Goal: Task Accomplishment & Management: Manage account settings

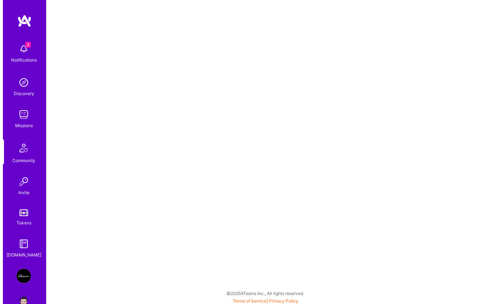
scroll to position [18, 0]
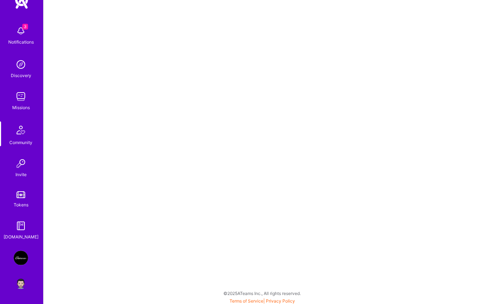
click at [17, 284] on img at bounding box center [21, 282] width 14 height 14
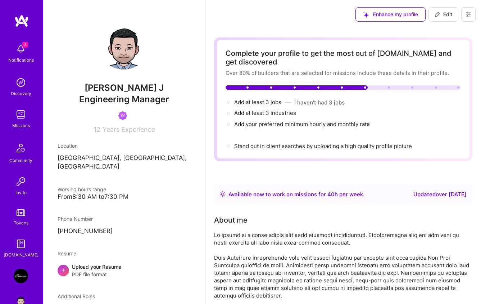
click at [20, 277] on img at bounding box center [21, 276] width 14 height 14
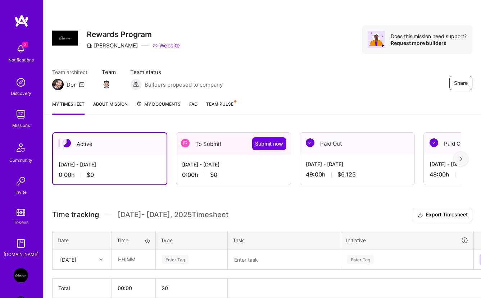
click at [231, 174] on div "0:00 h $0" at bounding box center [233, 175] width 103 height 8
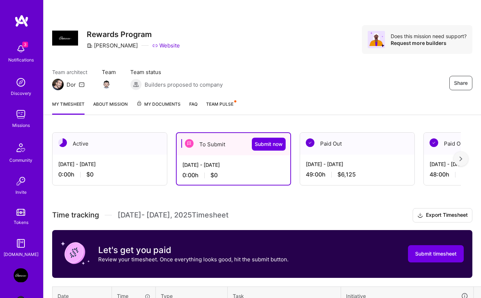
scroll to position [91, 0]
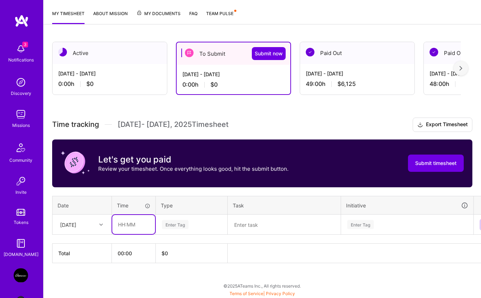
click at [135, 224] on input "text" at bounding box center [133, 224] width 43 height 19
type input "05:00"
click at [180, 224] on div "Enter Tag" at bounding box center [175, 224] width 27 height 11
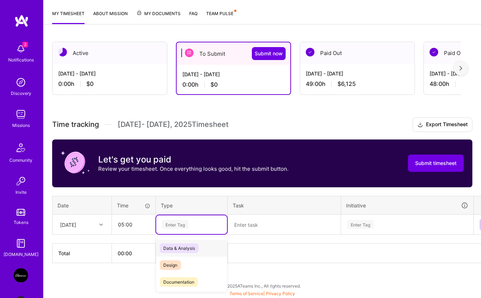
click at [185, 247] on span "Data & Analysis" at bounding box center [179, 249] width 39 height 10
click at [274, 223] on textarea at bounding box center [285, 225] width 112 height 19
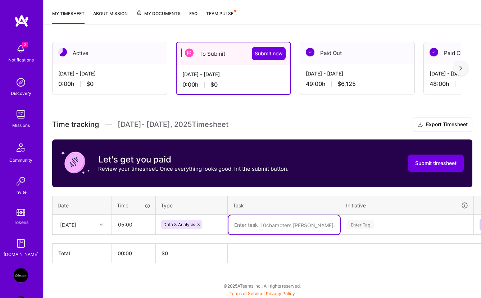
click at [274, 223] on textarea at bounding box center [285, 225] width 112 height 19
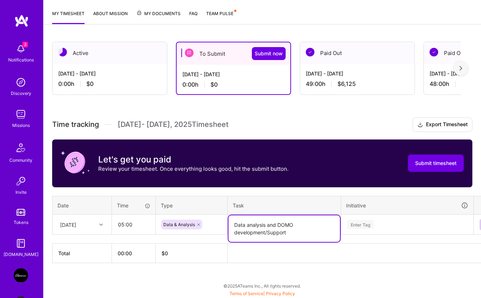
drag, startPoint x: 291, startPoint y: 233, endPoint x: 215, endPoint y: 218, distance: 77.5
click at [215, 218] on tr "[DATE] 05:00 Data & Analysis Data analysis and DOMO development/Support Enter T…" at bounding box center [276, 225] width 446 height 20
type textarea "Data analysis and DOMO development/Support"
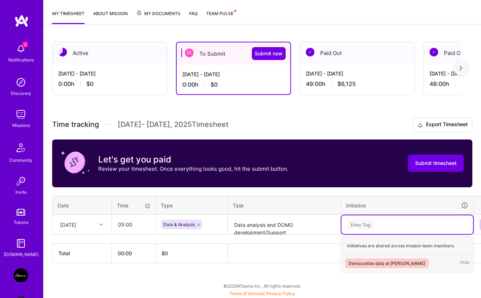
click at [368, 223] on div "Enter Tag" at bounding box center [360, 224] width 27 height 11
click at [373, 263] on div "Democratize data at [PERSON_NAME]" at bounding box center [387, 264] width 77 height 8
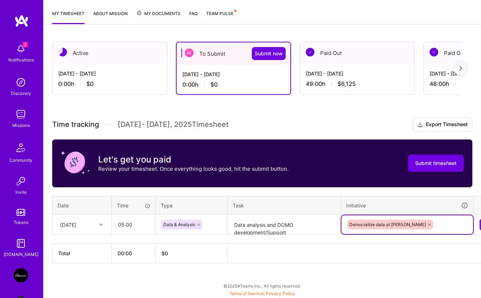
scroll to position [91, 0]
click at [480, 224] on button at bounding box center [486, 225] width 12 height 12
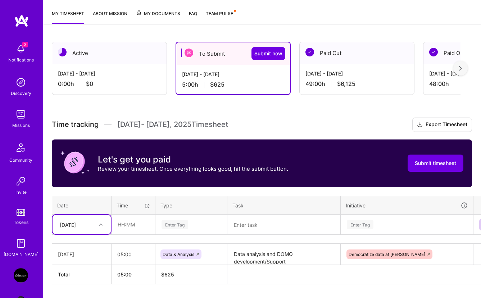
scroll to position [112, 0]
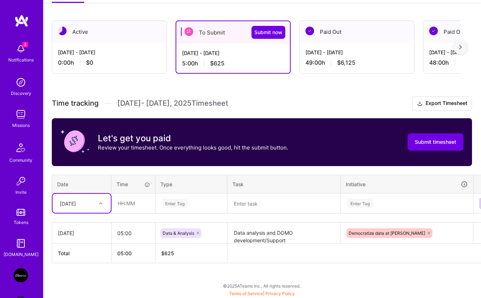
click at [102, 201] on div at bounding box center [101, 203] width 11 height 9
click at [76, 253] on div "[DATE]" at bounding box center [82, 250] width 58 height 13
click at [126, 204] on input "text" at bounding box center [133, 203] width 43 height 19
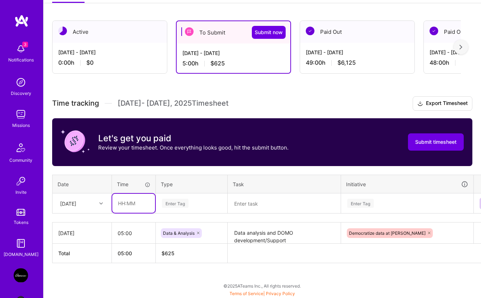
type input "05:00"
click at [177, 202] on div "Enter Tag" at bounding box center [175, 203] width 27 height 11
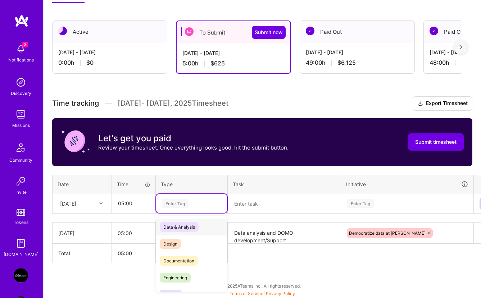
click at [181, 225] on span "Data & Analysis" at bounding box center [179, 227] width 39 height 10
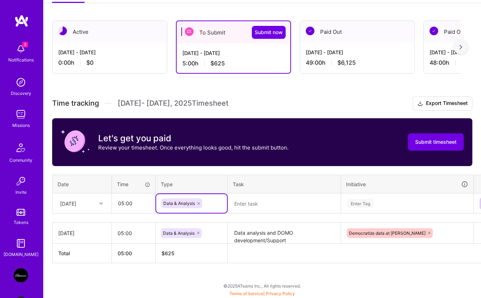
click at [265, 199] on textarea at bounding box center [285, 203] width 112 height 19
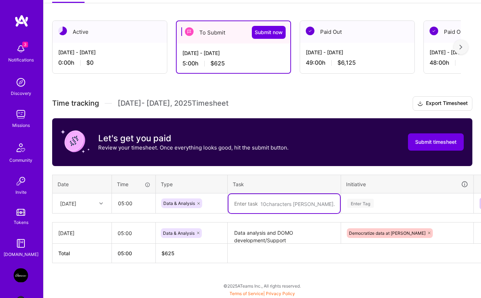
paste textarea "Data analysis and DOMO development/Support"
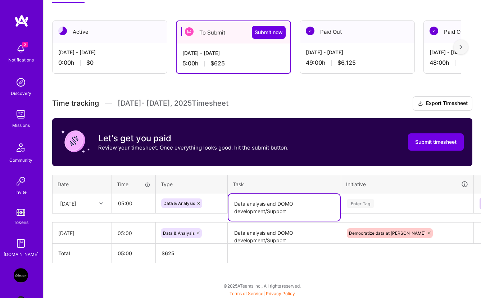
type textarea "Data analysis and DOMO development/Support"
click at [362, 205] on div "Enter Tag" at bounding box center [360, 203] width 27 height 11
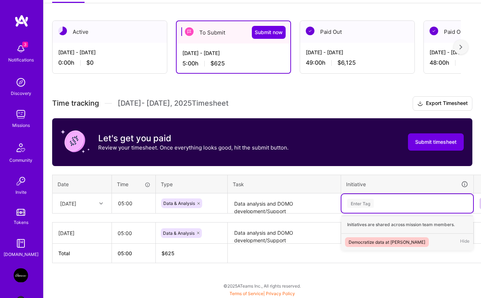
click at [373, 244] on div "Democratize data at [PERSON_NAME]" at bounding box center [387, 243] width 77 height 8
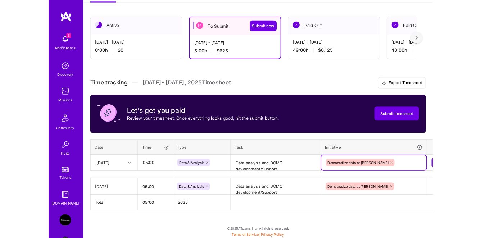
scroll to position [112, 17]
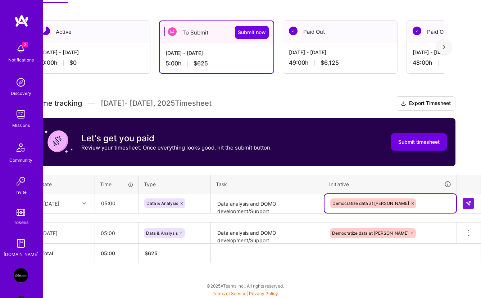
click at [471, 209] on td at bounding box center [469, 204] width 24 height 20
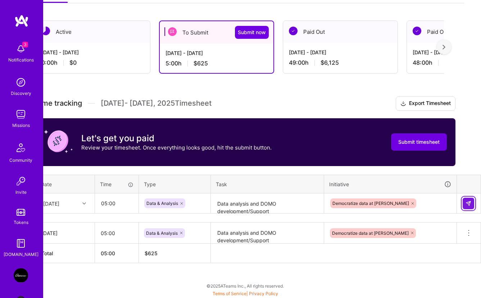
click at [471, 207] on button at bounding box center [469, 204] width 12 height 12
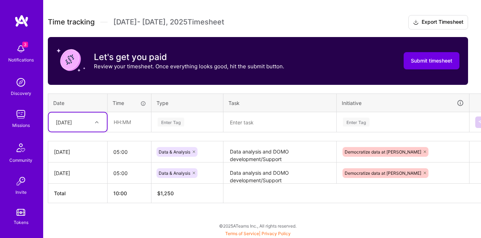
scroll to position [193, 4]
click at [84, 126] on div "[DATE]" at bounding box center [73, 122] width 40 height 12
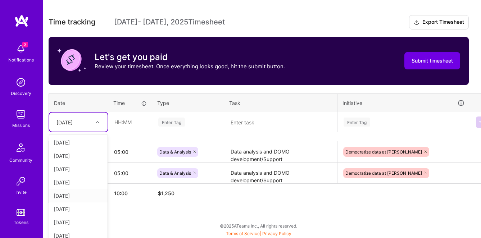
scroll to position [16, 0]
click at [75, 168] on div "[DATE]" at bounding box center [78, 166] width 58 height 13
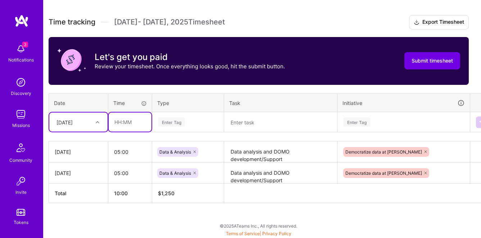
click at [127, 123] on input "text" at bounding box center [130, 122] width 43 height 19
type input "04:00"
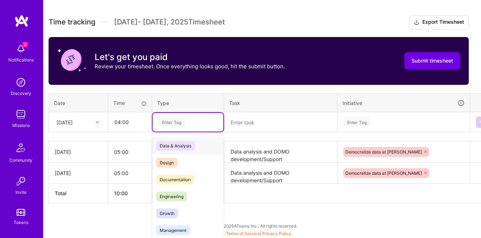
click at [169, 125] on div "Enter Tag" at bounding box center [171, 122] width 27 height 11
click at [177, 144] on span "Data & Analysis" at bounding box center [175, 146] width 39 height 10
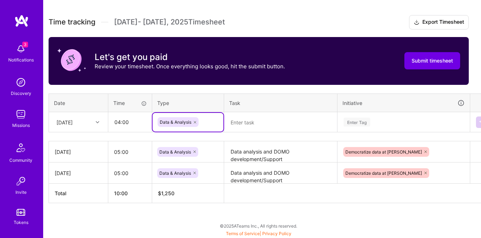
click at [272, 128] on textarea at bounding box center [281, 122] width 112 height 19
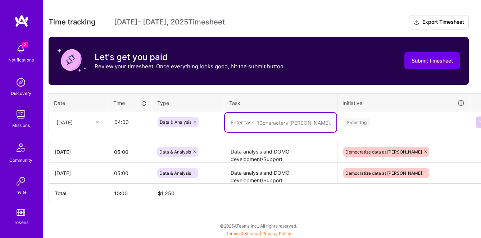
paste textarea "Data analysis and DOMO development/Support"
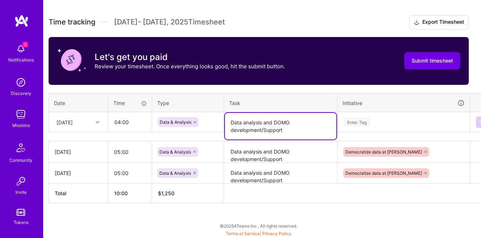
type textarea "Data analysis and DOMO development/Support"
click at [356, 119] on div "Enter Tag" at bounding box center [357, 122] width 27 height 11
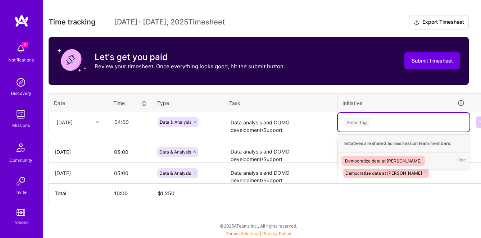
click at [366, 159] on div "Democratize data at [PERSON_NAME]" at bounding box center [383, 161] width 77 height 8
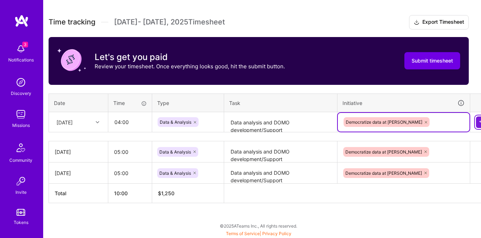
click at [477, 124] on button at bounding box center [482, 123] width 12 height 12
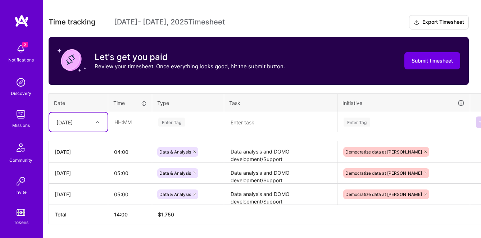
click at [100, 122] on div at bounding box center [98, 122] width 11 height 9
click at [76, 168] on div "[DATE]" at bounding box center [78, 167] width 58 height 13
click at [129, 122] on input "text" at bounding box center [130, 122] width 43 height 19
type input "05:00"
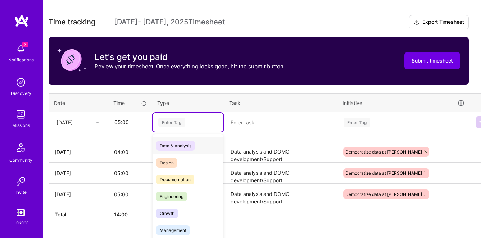
click at [181, 121] on div "Enter Tag" at bounding box center [171, 122] width 27 height 11
click at [185, 147] on span "Data & Analysis" at bounding box center [175, 146] width 39 height 10
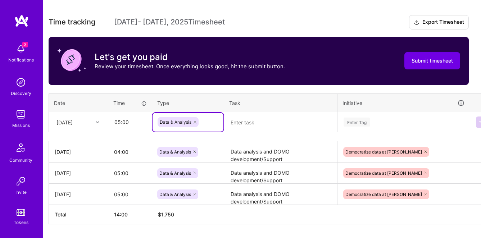
click at [242, 119] on textarea at bounding box center [281, 122] width 112 height 19
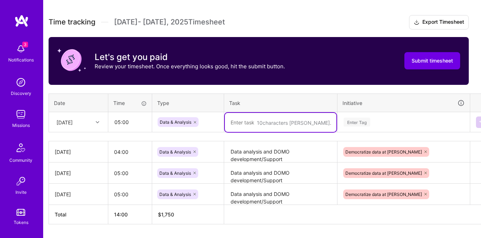
paste textarea "Data analysis and DOMO development/Support"
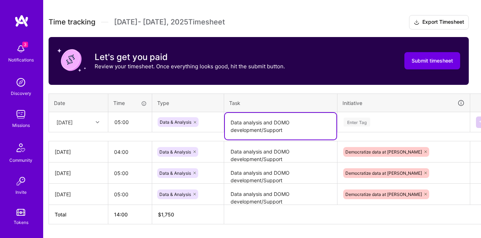
type textarea "Data analysis and DOMO development/Support"
click at [362, 121] on div "Enter Tag" at bounding box center [357, 122] width 27 height 11
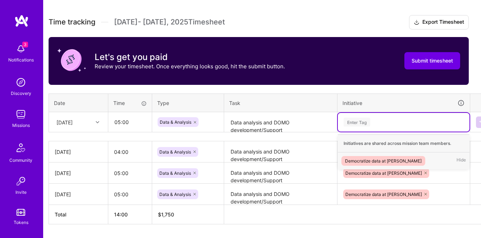
click at [363, 162] on div "Democratize data at [PERSON_NAME]" at bounding box center [383, 161] width 77 height 8
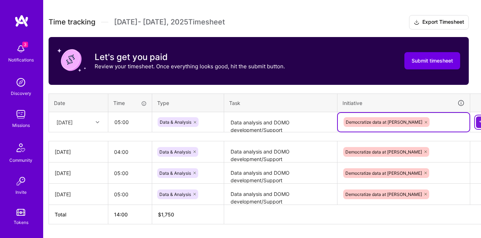
click at [479, 123] on img at bounding box center [482, 123] width 6 height 6
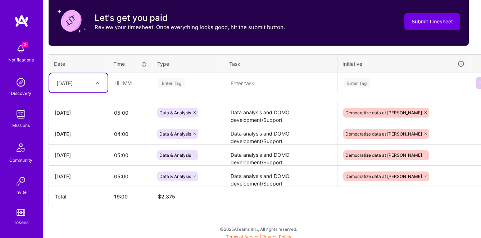
scroll to position [236, 4]
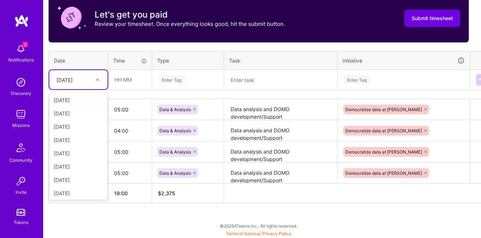
click at [94, 79] on div at bounding box center [98, 79] width 11 height 9
click at [72, 168] on div "[DATE]" at bounding box center [78, 166] width 58 height 13
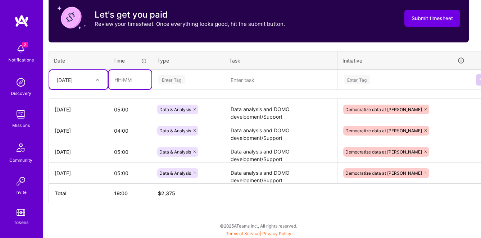
click at [131, 81] on input "text" at bounding box center [130, 79] width 43 height 19
type input "05:00"
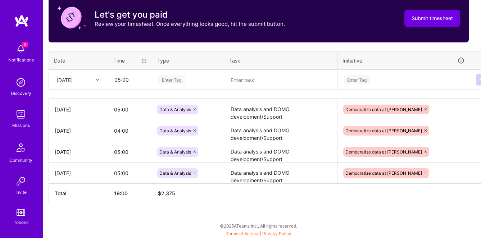
click at [179, 78] on div "Enter Tag" at bounding box center [171, 79] width 27 height 11
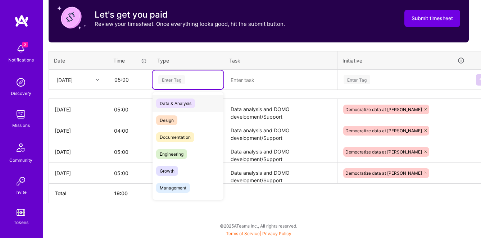
click at [188, 102] on span "Data & Analysis" at bounding box center [175, 104] width 39 height 10
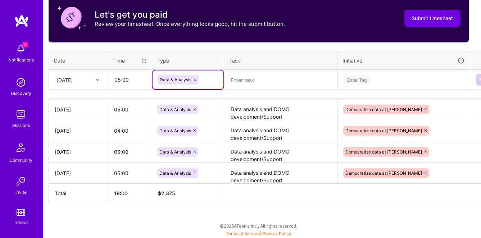
click at [266, 76] on textarea at bounding box center [281, 80] width 112 height 19
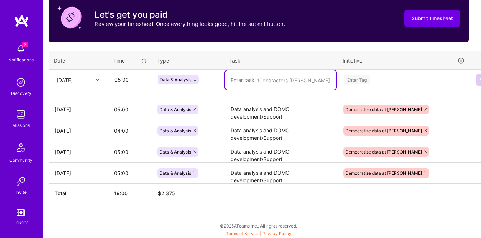
paste textarea "Data analysis and DOMO development/Support"
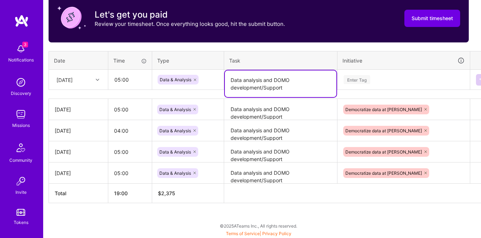
type textarea "Data analysis and DOMO development/Support"
click at [375, 81] on div "Enter Tag" at bounding box center [404, 79] width 122 height 9
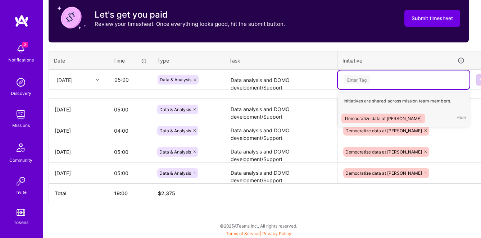
click at [373, 117] on div "Democratize data at [PERSON_NAME]" at bounding box center [383, 119] width 77 height 8
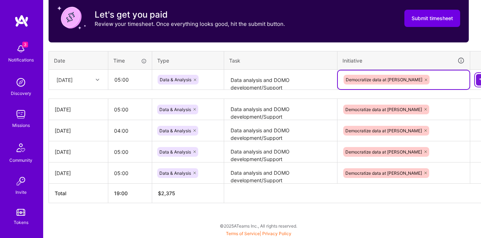
click at [481, 80] on img at bounding box center [482, 80] width 6 height 6
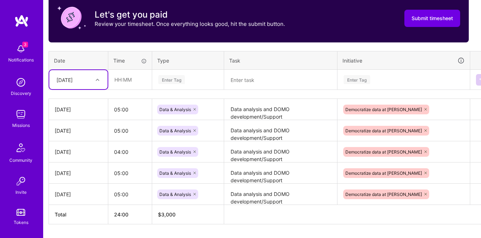
scroll to position [257, 4]
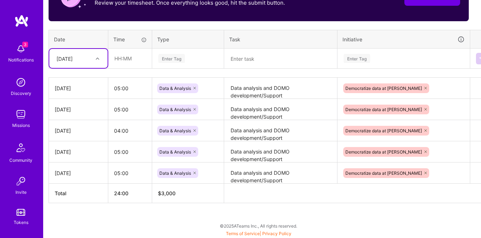
click at [73, 59] on div "[DATE]" at bounding box center [65, 59] width 16 height 8
click at [68, 110] on div "[DATE]" at bounding box center [78, 109] width 58 height 13
click at [122, 54] on input "text" at bounding box center [130, 58] width 43 height 19
type input "05:00"
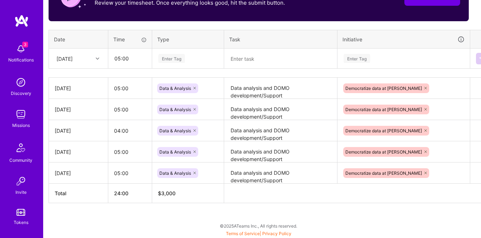
click at [169, 56] on div "Enter Tag" at bounding box center [171, 58] width 27 height 11
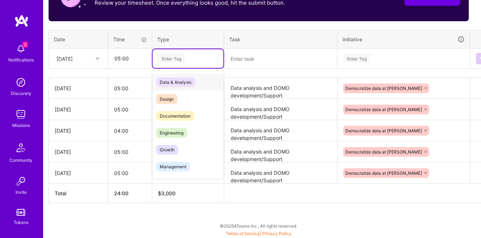
click at [183, 83] on span "Data & Analysis" at bounding box center [175, 82] width 39 height 10
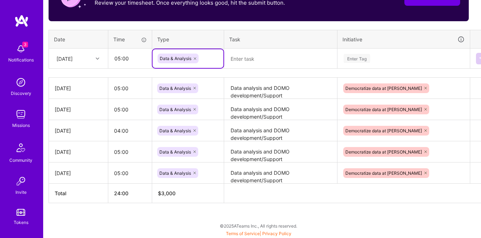
click at [258, 62] on textarea at bounding box center [281, 58] width 112 height 19
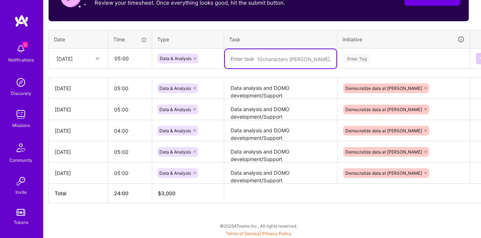
paste textarea "Data analysis and DOMO development/Support"
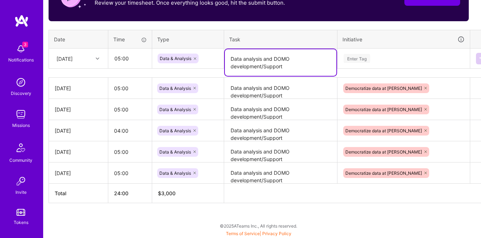
type textarea "Data analysis and DOMO development/Support"
click at [373, 58] on div "Enter Tag" at bounding box center [404, 58] width 122 height 9
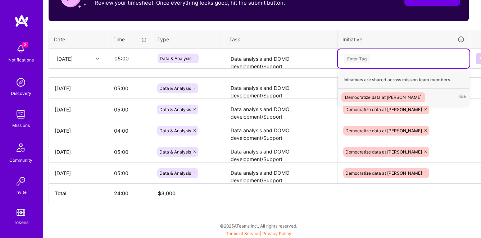
click at [374, 95] on div "Democratize data at [PERSON_NAME]" at bounding box center [383, 98] width 77 height 8
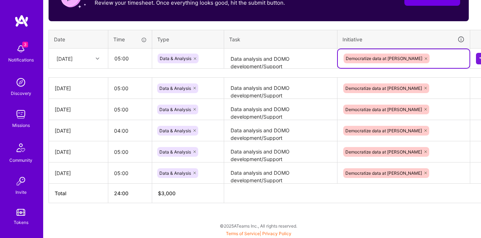
scroll to position [257, 17]
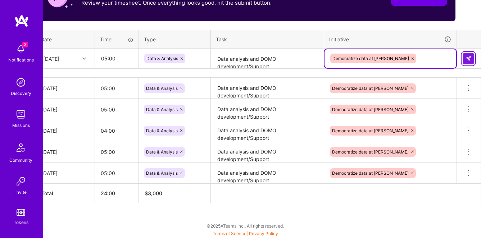
click at [470, 61] on button at bounding box center [469, 59] width 12 height 12
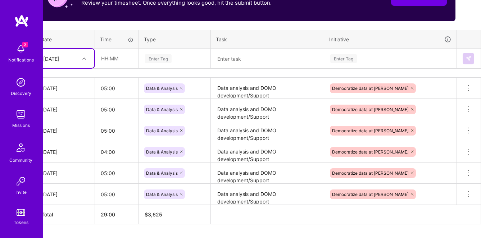
scroll to position [257, 0]
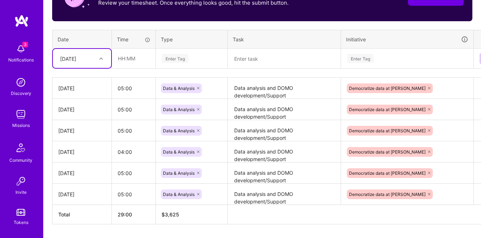
click at [96, 55] on div "[DATE]" at bounding box center [77, 59] width 40 height 12
click at [78, 117] on div "[DATE]" at bounding box center [82, 117] width 58 height 13
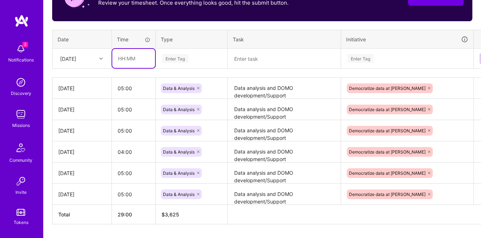
click at [130, 58] on input "text" at bounding box center [133, 58] width 43 height 19
type input "05:00"
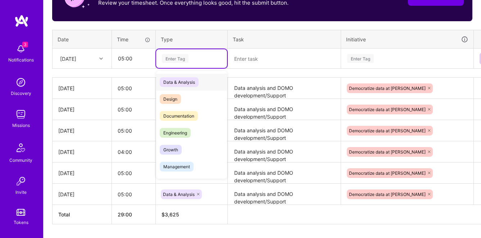
click at [186, 57] on div "Enter Tag" at bounding box center [175, 58] width 27 height 11
click at [187, 81] on span "Data & Analysis" at bounding box center [179, 82] width 39 height 10
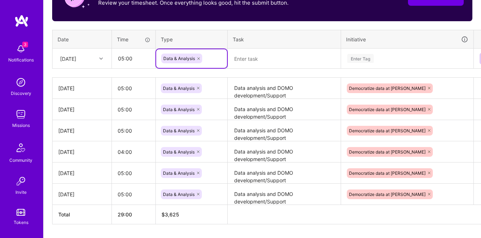
click at [261, 63] on textarea at bounding box center [285, 58] width 112 height 19
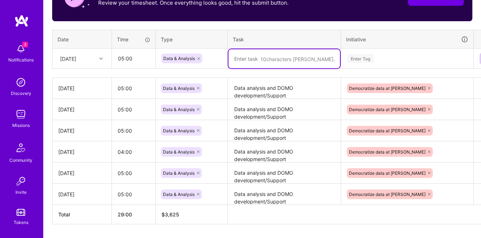
paste textarea "Data analysis and DOMO development/Support"
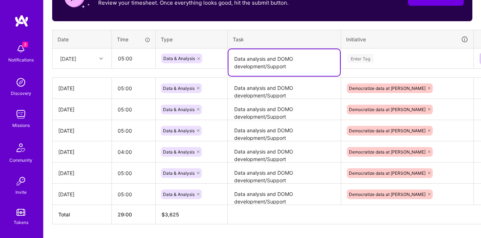
type textarea "Data analysis and DOMO development/Support"
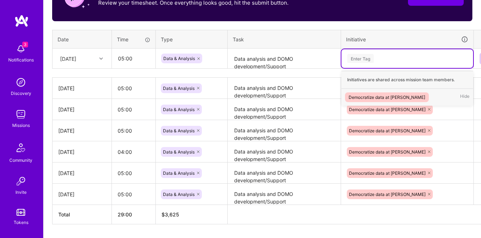
click at [368, 57] on div "Enter Tag" at bounding box center [360, 58] width 27 height 11
click at [382, 95] on div "Democratize data at [PERSON_NAME]" at bounding box center [387, 98] width 77 height 8
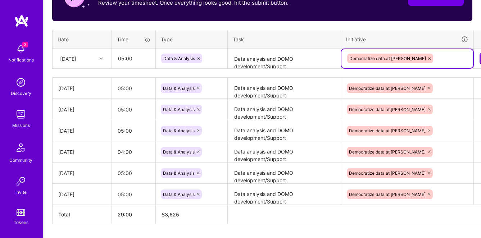
scroll to position [257, 17]
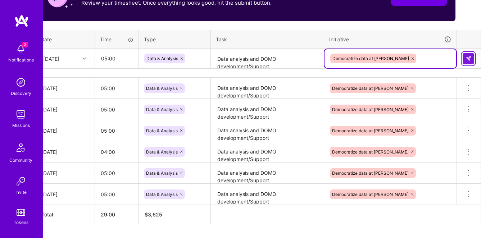
click at [471, 59] on img at bounding box center [469, 59] width 6 height 6
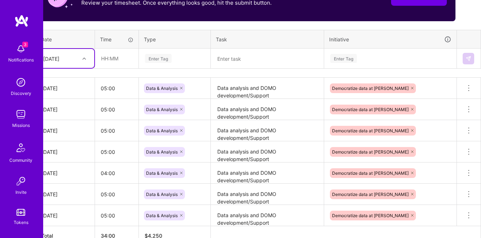
scroll to position [257, 0]
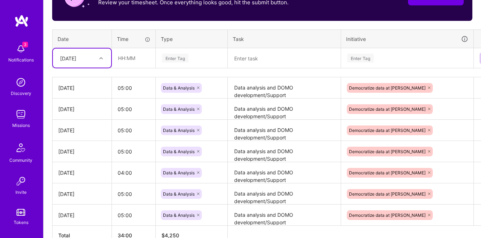
click at [91, 54] on div "[DATE]" at bounding box center [77, 58] width 40 height 12
click at [78, 130] on div "[DATE]" at bounding box center [82, 130] width 58 height 13
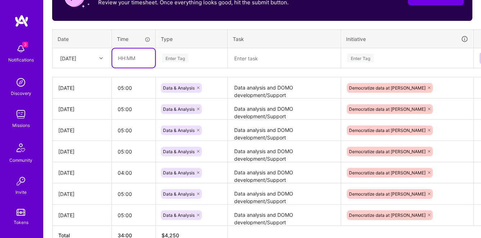
click at [135, 58] on input "text" at bounding box center [133, 58] width 43 height 19
type input "04:00"
click at [180, 57] on div "Enter Tag" at bounding box center [175, 58] width 27 height 11
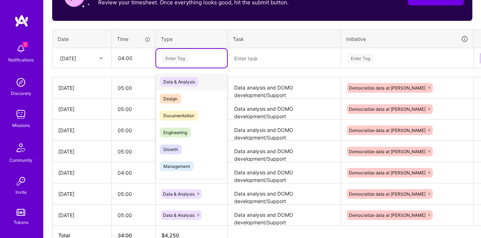
click at [191, 84] on span "Data & Analysis" at bounding box center [179, 82] width 39 height 10
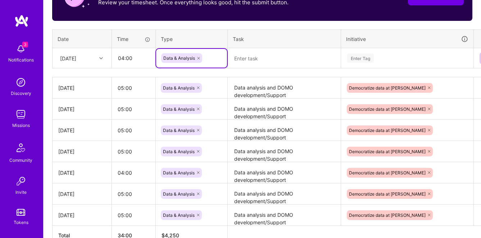
click at [257, 49] on textarea at bounding box center [285, 58] width 112 height 19
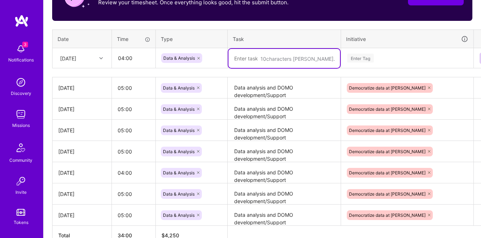
paste textarea "Data analysis and DOMO development/Support"
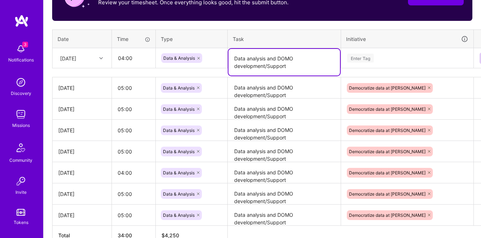
type textarea "Data analysis and DOMO development/Support"
click at [363, 54] on div "Enter Tag" at bounding box center [360, 58] width 27 height 11
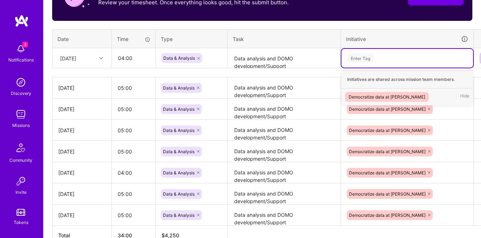
click at [370, 95] on div "Democratize data at [PERSON_NAME]" at bounding box center [387, 97] width 77 height 8
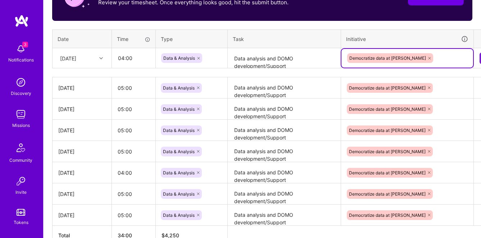
scroll to position [257, 17]
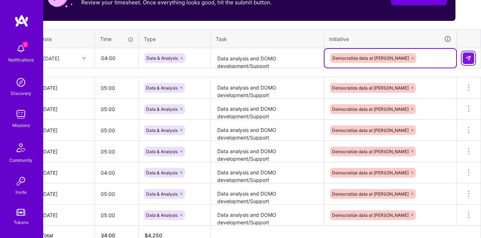
click at [467, 61] on button at bounding box center [469, 59] width 12 height 12
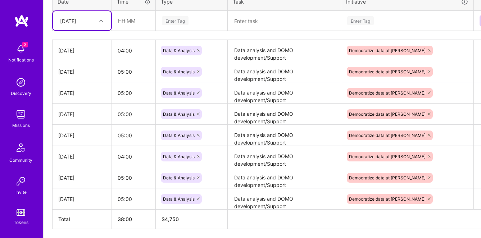
scroll to position [289, 0]
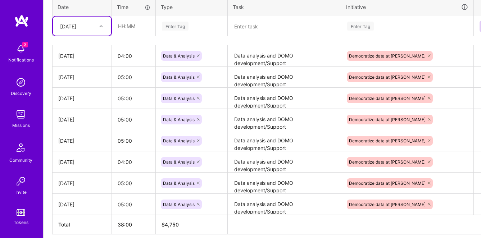
click at [76, 27] on div "[DATE]" at bounding box center [68, 26] width 16 height 8
click at [78, 112] on div "[DATE]" at bounding box center [82, 111] width 58 height 13
click at [132, 25] on input "text" at bounding box center [133, 26] width 43 height 19
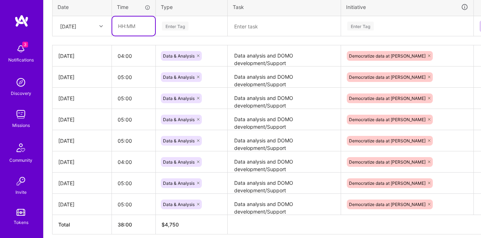
type input "05:00"
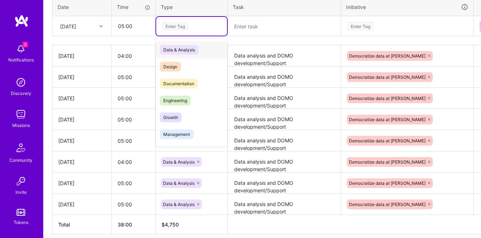
click at [180, 30] on div "Enter Tag" at bounding box center [175, 26] width 27 height 11
click at [184, 49] on span "Data & Analysis" at bounding box center [179, 50] width 39 height 10
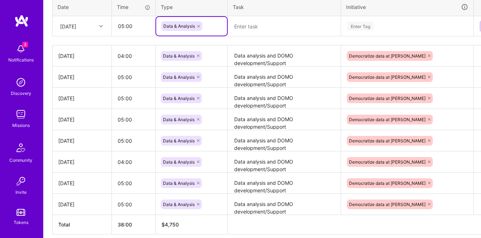
click at [258, 28] on textarea at bounding box center [285, 26] width 112 height 19
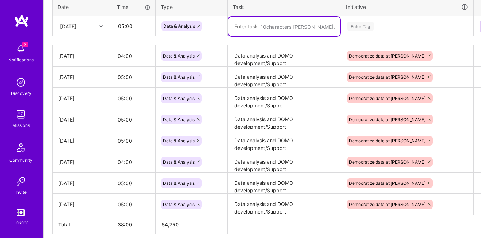
paste textarea "Data analysis and DOMO development/Support"
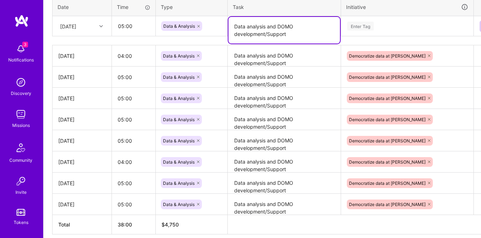
type textarea "Data analysis and DOMO development/Support"
click at [379, 24] on div "Enter Tag" at bounding box center [408, 26] width 122 height 9
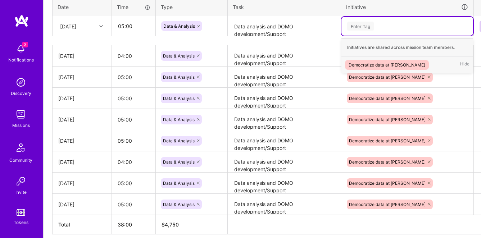
click at [377, 63] on div "Democratize data at [PERSON_NAME]" at bounding box center [387, 65] width 77 height 8
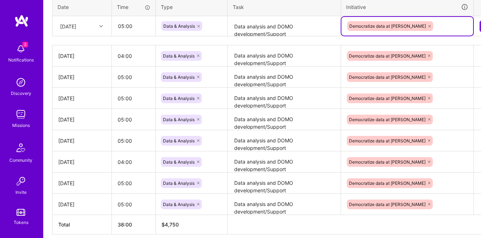
scroll to position [289, 17]
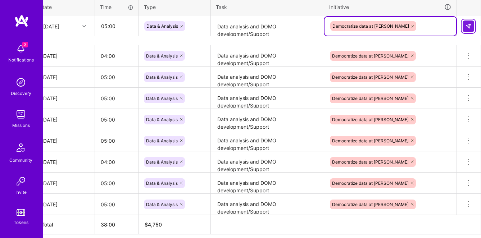
click at [468, 29] on button at bounding box center [469, 27] width 12 height 12
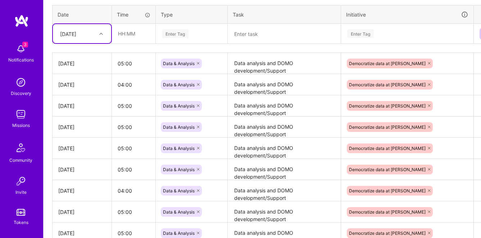
scroll to position [270, 0]
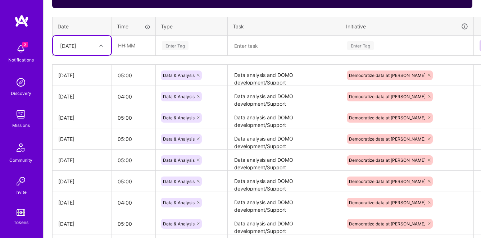
click at [76, 42] on div "[DATE]" at bounding box center [68, 46] width 16 height 8
click at [76, 144] on div "[DATE]" at bounding box center [82, 144] width 58 height 13
click at [138, 48] on input "text" at bounding box center [133, 45] width 43 height 19
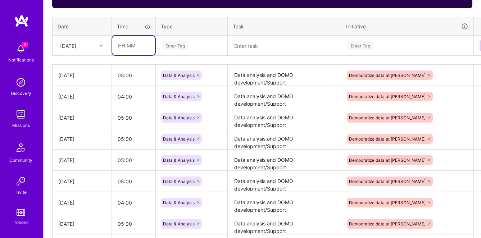
type input "03:00"
click at [176, 44] on div "Enter Tag" at bounding box center [175, 45] width 27 height 11
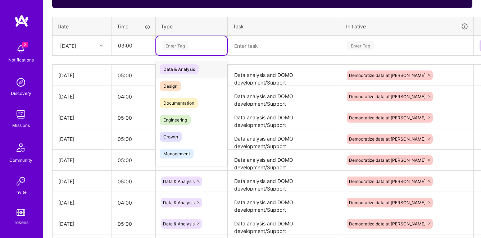
click at [191, 72] on span "Data & Analysis" at bounding box center [179, 69] width 39 height 10
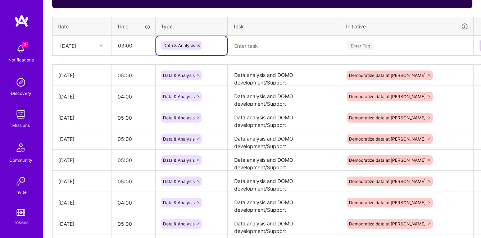
click at [265, 43] on textarea at bounding box center [285, 45] width 112 height 19
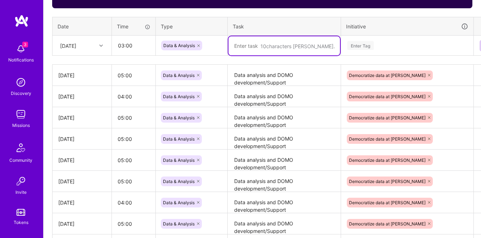
paste textarea "Data analysis and DOMO development/Support"
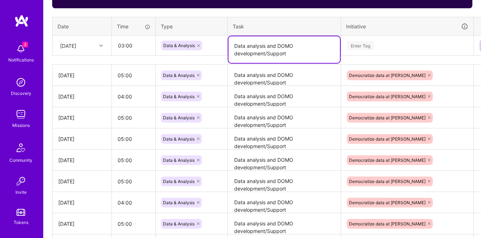
type textarea "Data analysis and DOMO development/Support"
click at [359, 46] on div "Enter Tag" at bounding box center [360, 45] width 27 height 11
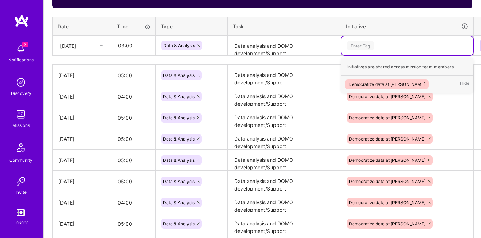
click at [368, 81] on div "Democratize data at [PERSON_NAME]" at bounding box center [387, 85] width 77 height 8
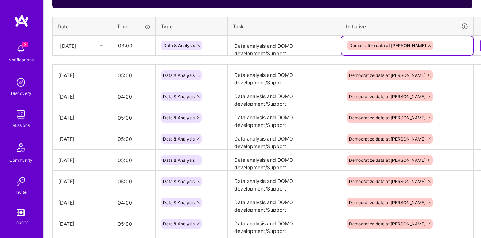
scroll to position [270, 17]
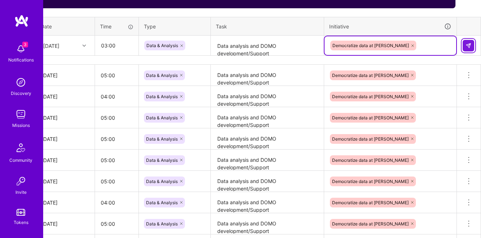
click at [471, 43] on img at bounding box center [469, 46] width 6 height 6
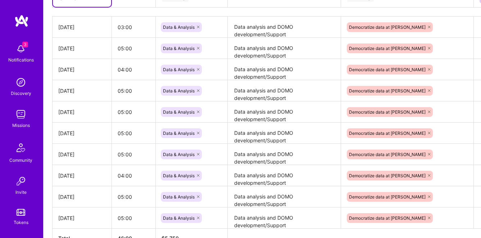
scroll to position [275, 0]
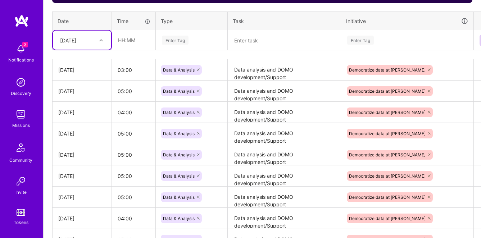
click at [94, 41] on div "[DATE]" at bounding box center [77, 40] width 40 height 12
click at [73, 152] on div "[DATE]" at bounding box center [82, 152] width 58 height 13
click at [134, 36] on input "text" at bounding box center [133, 40] width 43 height 19
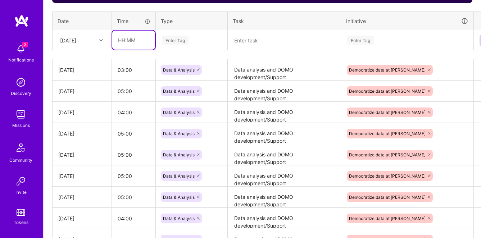
type input "04:00"
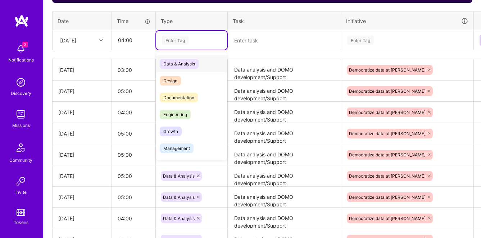
click at [175, 37] on div "Enter Tag" at bounding box center [175, 40] width 27 height 11
click at [183, 59] on span "Data & Analysis" at bounding box center [179, 64] width 39 height 10
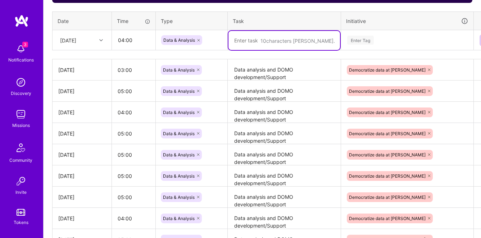
click at [240, 36] on textarea at bounding box center [285, 40] width 112 height 19
paste textarea "Data analysis and DOMO development/Support"
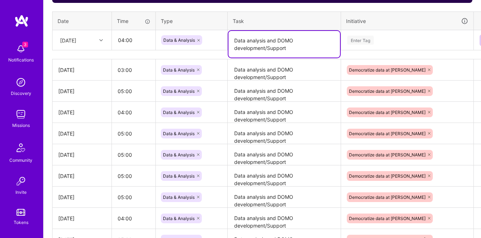
type textarea "Data analysis and DOMO development/Support"
click at [365, 41] on div "Enter Tag" at bounding box center [360, 40] width 27 height 11
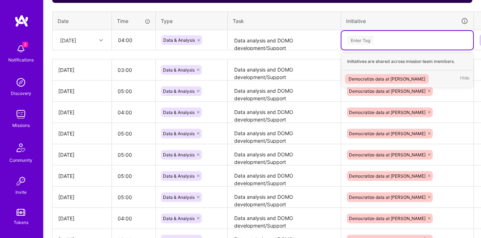
click at [381, 77] on div "Democratize data at [PERSON_NAME]" at bounding box center [387, 79] width 77 height 8
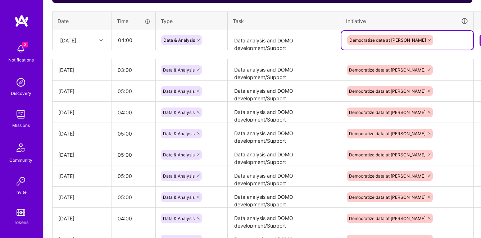
scroll to position [275, 17]
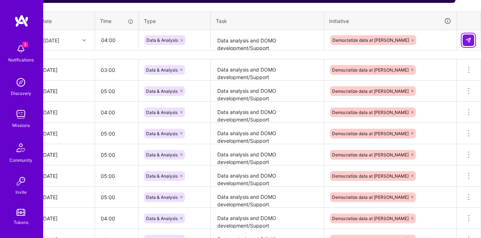
click at [469, 38] on img at bounding box center [469, 40] width 6 height 6
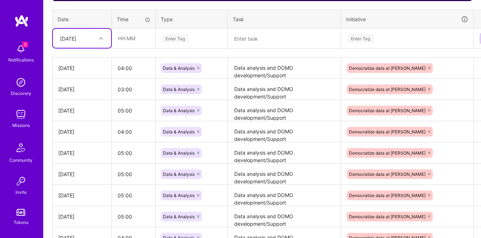
scroll to position [277, 17]
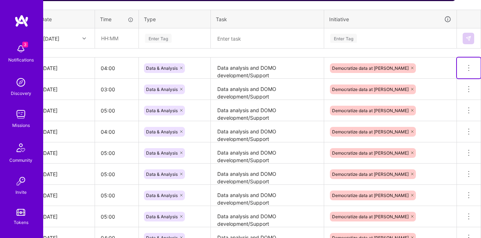
click at [471, 69] on icon at bounding box center [469, 68] width 9 height 9
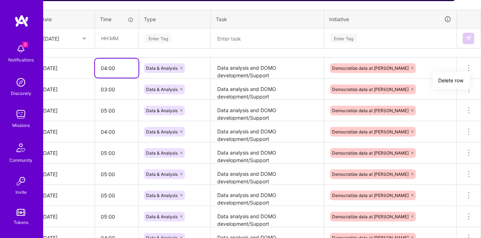
click at [110, 67] on input "04:00" at bounding box center [117, 68] width 44 height 19
click at [106, 69] on input "04:00" at bounding box center [117, 68] width 44 height 19
type input "03:00"
click at [437, 67] on div "Democratize data at [PERSON_NAME]" at bounding box center [390, 68] width 122 height 11
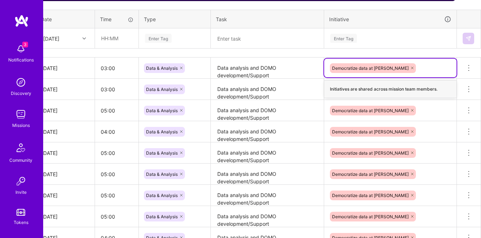
click at [423, 109] on div "Democratize data at [PERSON_NAME]" at bounding box center [390, 110] width 122 height 11
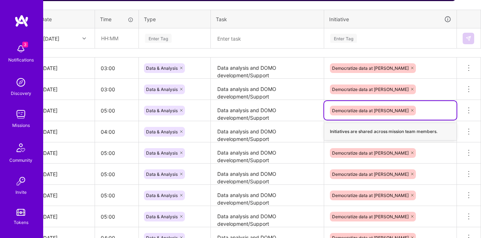
click at [397, 29] on div "Enter Tag" at bounding box center [391, 38] width 132 height 19
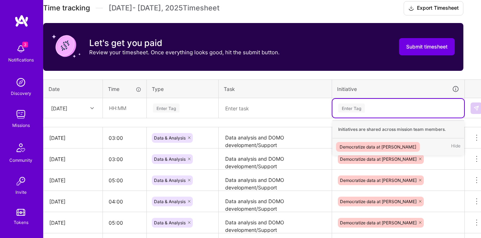
scroll to position [207, 0]
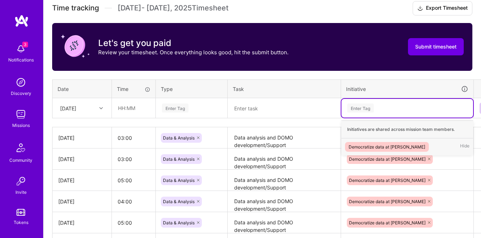
click at [303, 74] on div "Time tracking [DATE] - [DATE] Timesheet Export Timesheet Let's get you paid Rev…" at bounding box center [262, 190] width 421 height 379
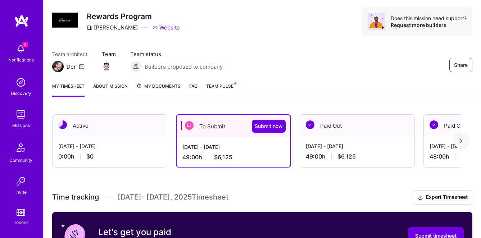
scroll to position [0, 0]
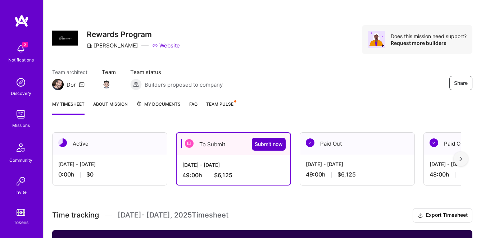
click at [267, 143] on span "Submit now" at bounding box center [269, 144] width 28 height 7
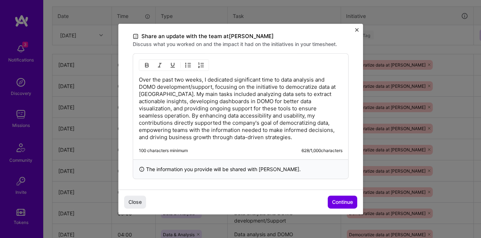
scroll to position [315, 0]
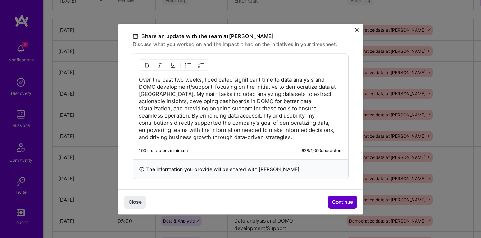
click at [340, 205] on span "Continue" at bounding box center [342, 202] width 21 height 7
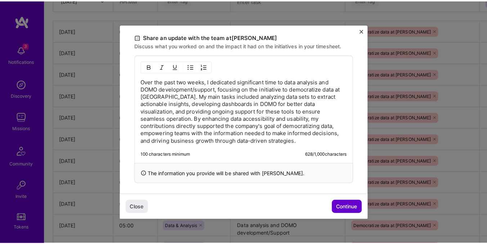
scroll to position [119, 0]
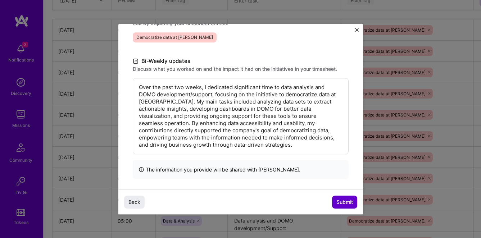
click at [340, 205] on span "Submit" at bounding box center [345, 202] width 17 height 7
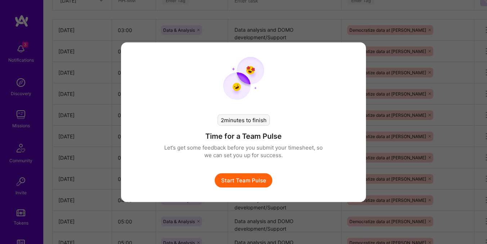
click at [248, 184] on button "Start Team Pulse" at bounding box center [244, 180] width 58 height 14
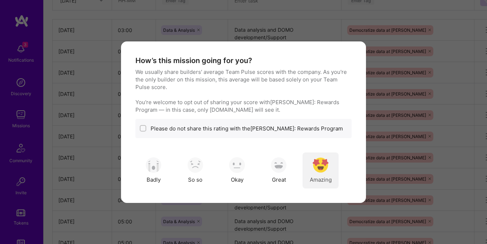
click at [323, 172] on img "modal" at bounding box center [320, 165] width 16 height 16
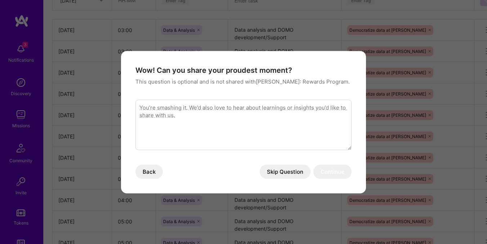
click at [283, 171] on button "Skip Question" at bounding box center [285, 171] width 51 height 14
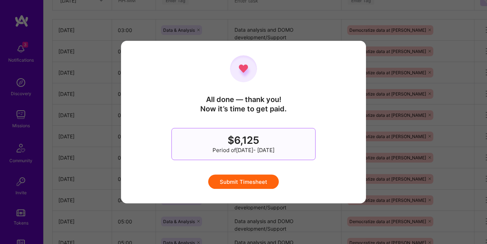
click at [254, 188] on button "Submit Timesheet" at bounding box center [243, 181] width 71 height 14
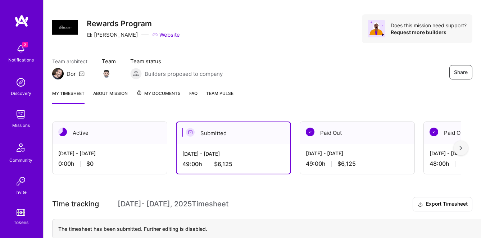
scroll to position [0, 0]
